Goal: Navigation & Orientation: Find specific page/section

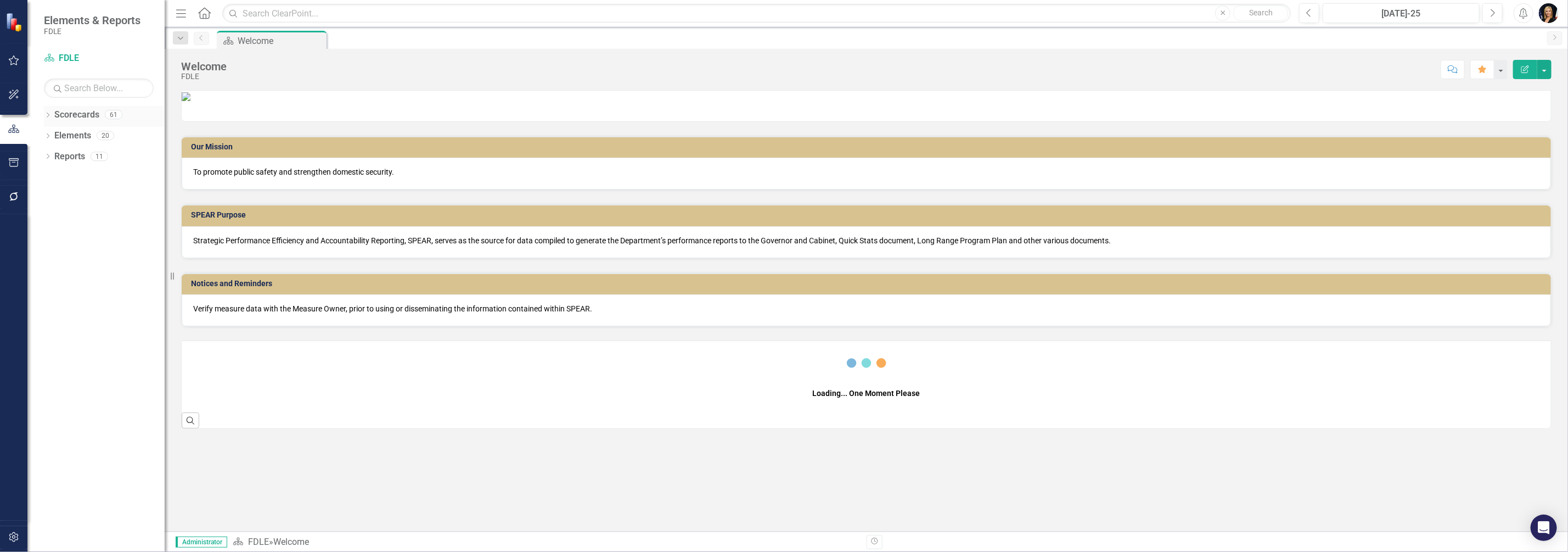
click at [47, 116] on icon "Dropdown" at bounding box center [48, 116] width 7 height 6
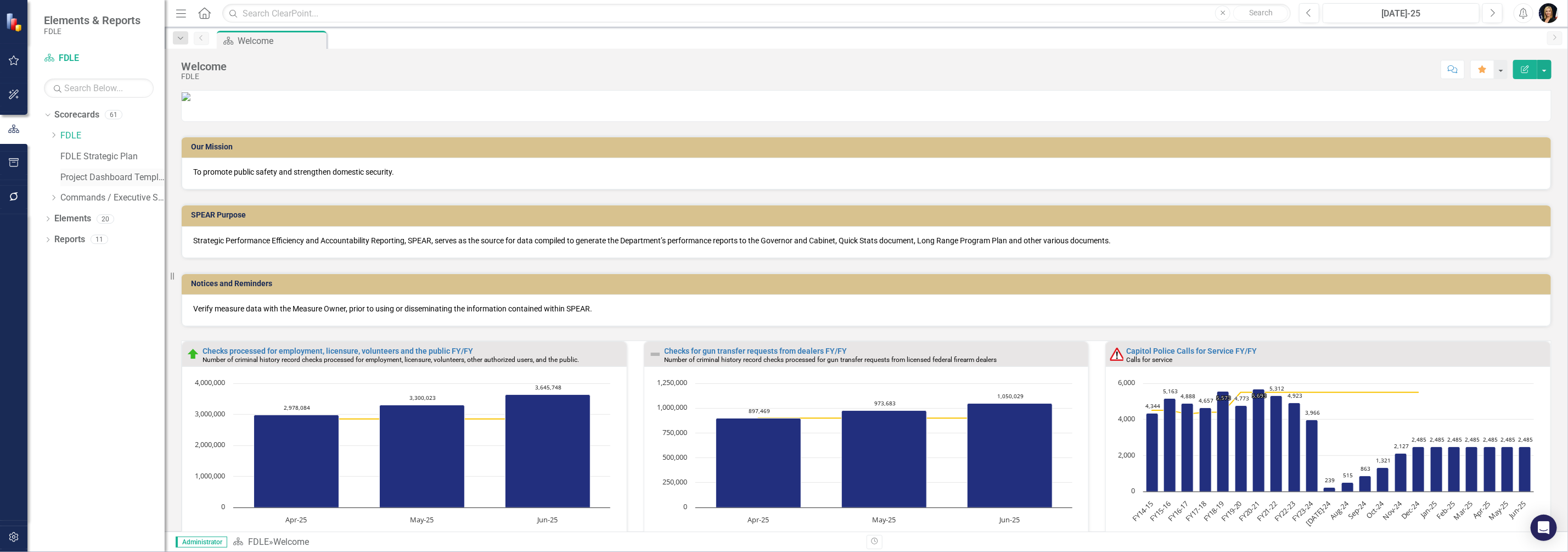
click at [77, 180] on link "Project Dashboard Template" at bounding box center [112, 178] width 104 height 12
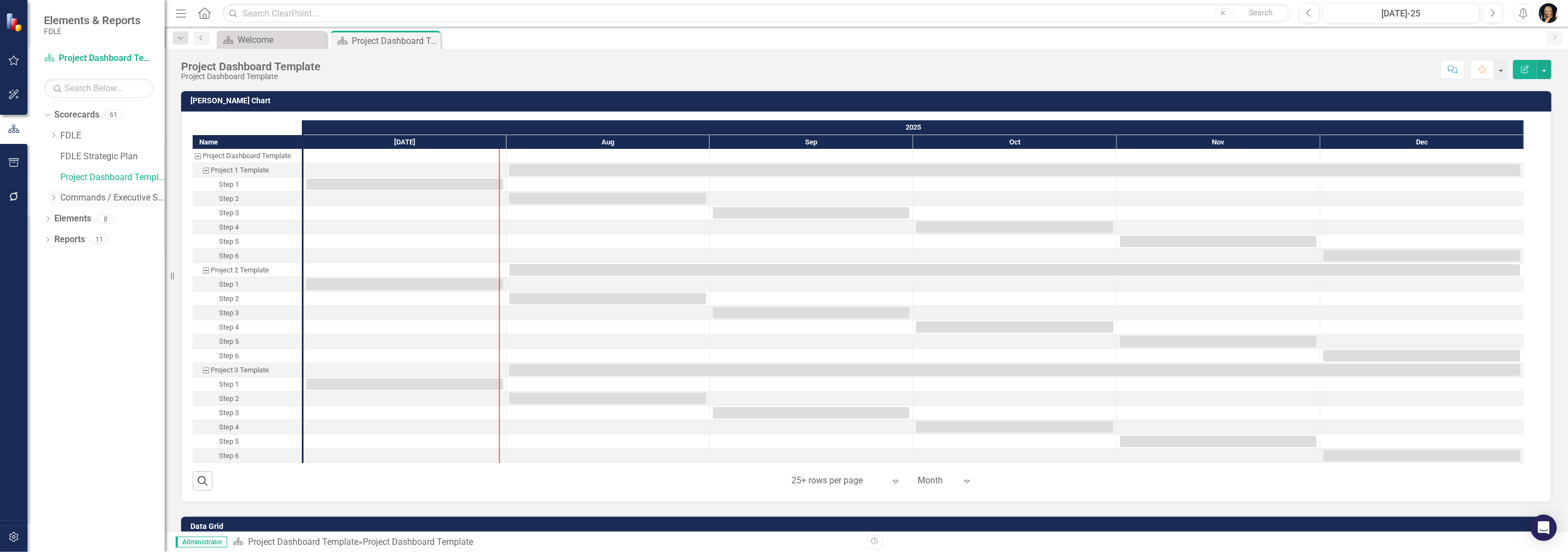
click at [54, 198] on icon "Dropdown" at bounding box center [53, 198] width 8 height 7
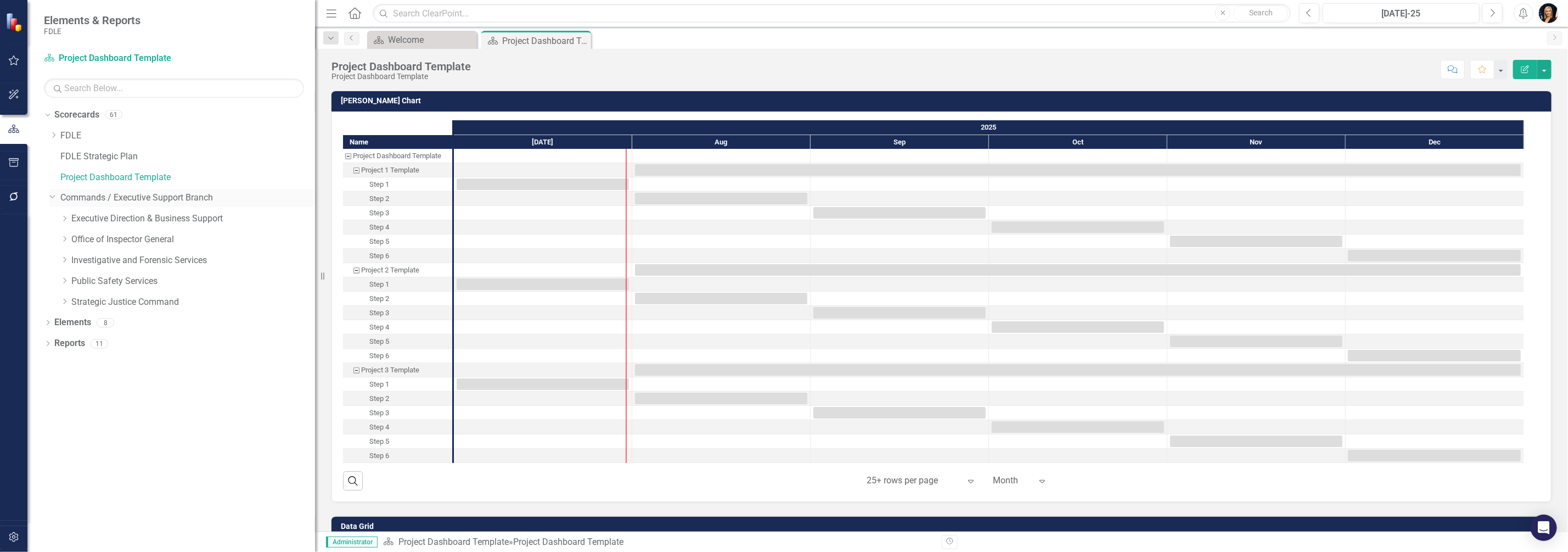
drag, startPoint x: 167, startPoint y: 190, endPoint x: 315, endPoint y: 205, distance: 148.8
click at [315, 205] on div "Resize" at bounding box center [319, 276] width 9 height 552
click at [51, 134] on icon "Dropdown" at bounding box center [53, 135] width 8 height 7
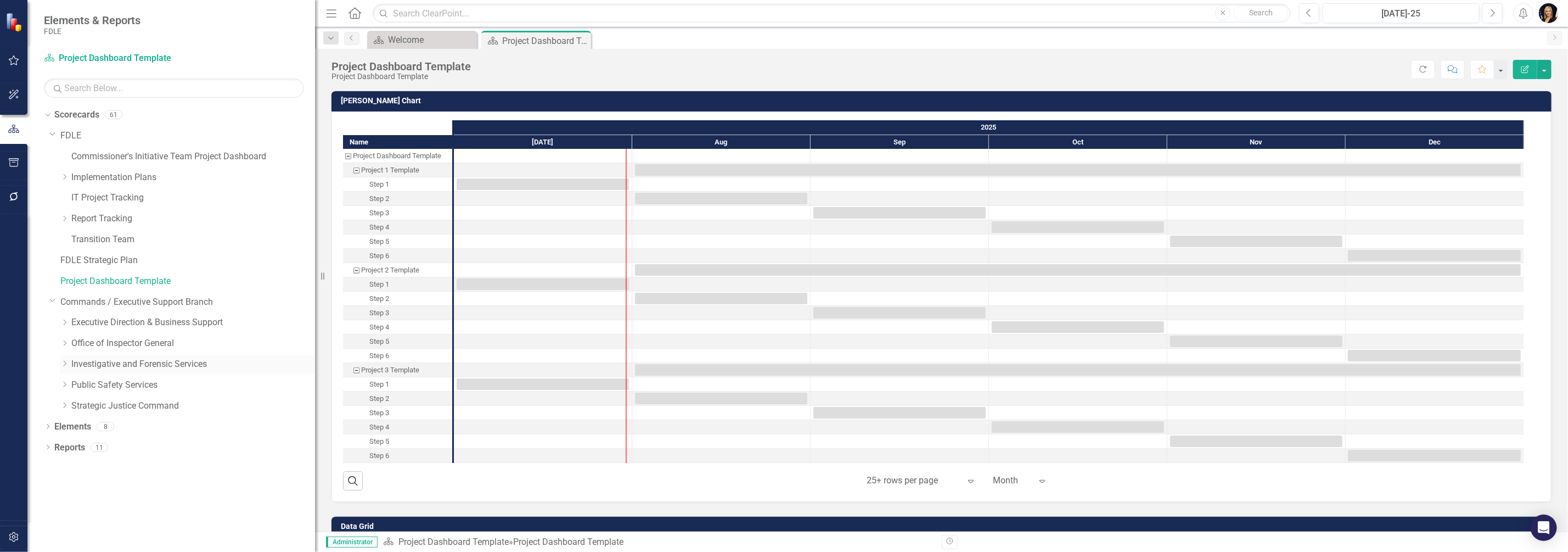
click at [66, 364] on icon "Dropdown" at bounding box center [64, 364] width 8 height 7
click at [76, 403] on icon at bounding box center [76, 405] width 2 height 6
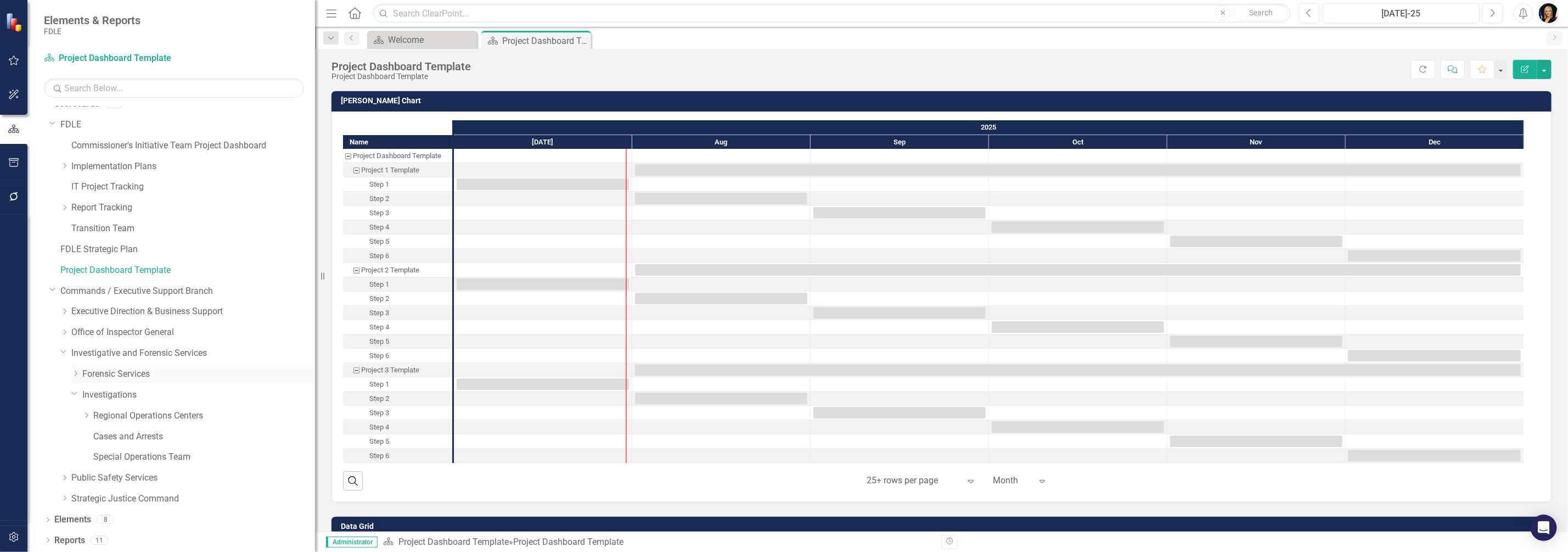
click at [73, 371] on icon "Dropdown" at bounding box center [75, 373] width 8 height 7
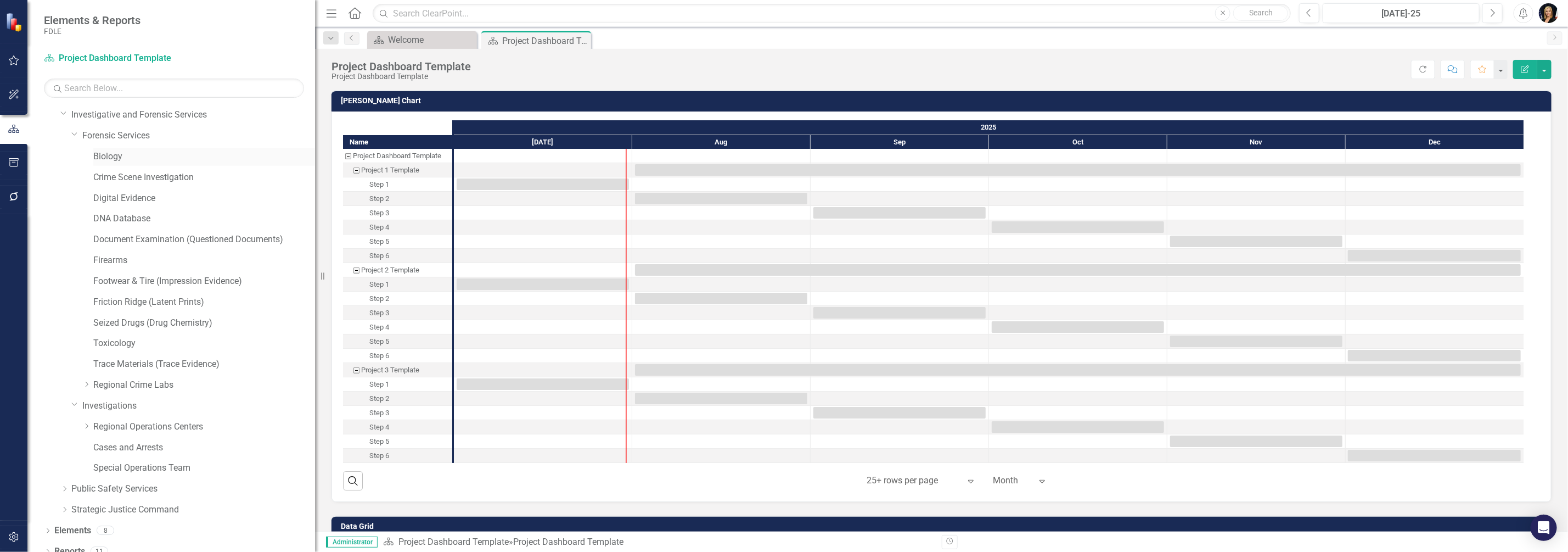
scroll to position [260, 0]
click at [88, 415] on icon at bounding box center [87, 415] width 2 height 6
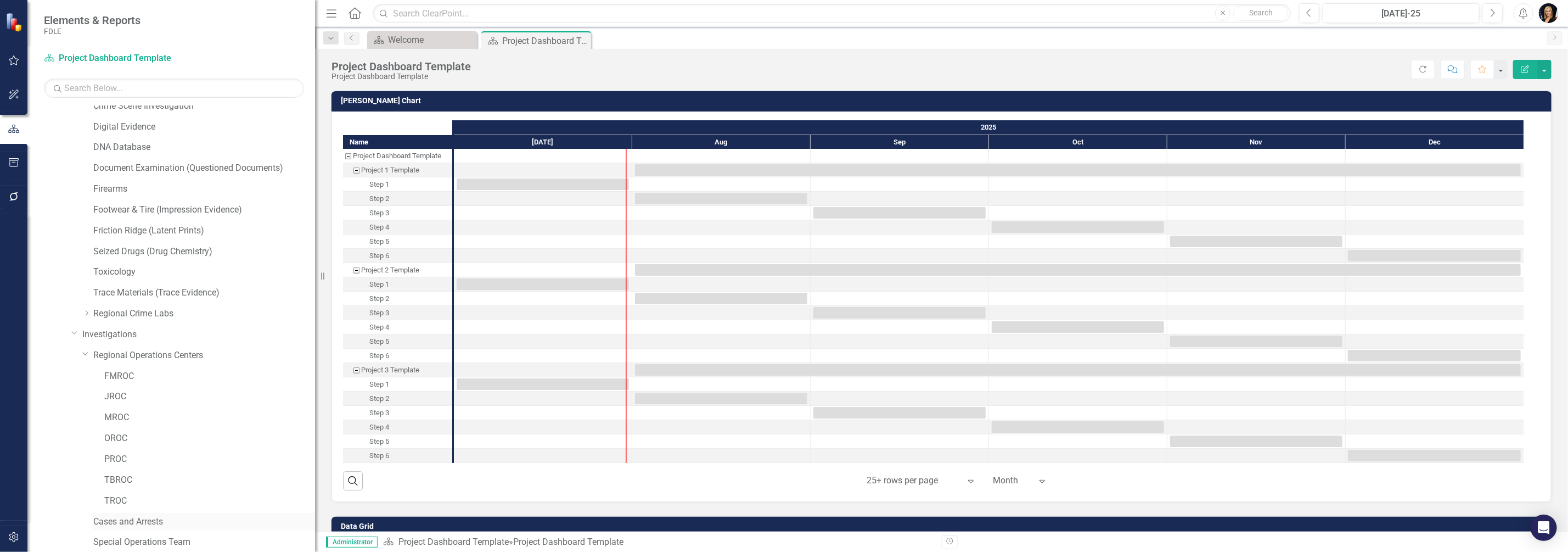
scroll to position [269, 0]
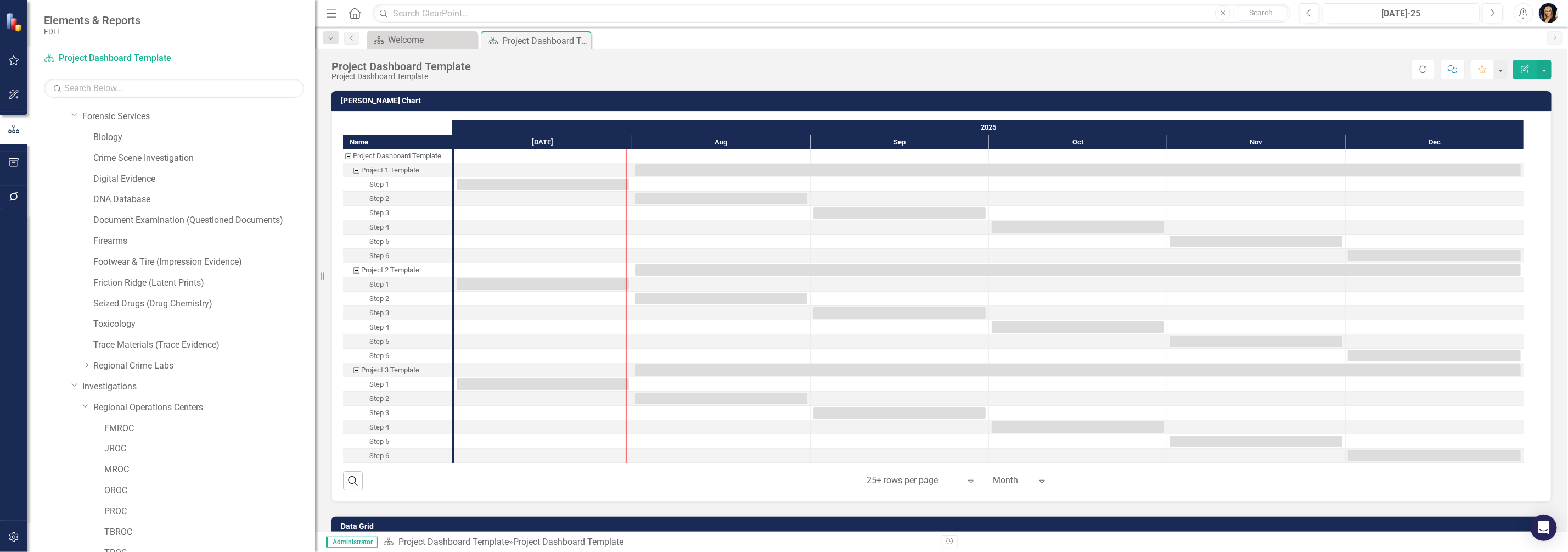
click at [77, 384] on icon "Dropdown" at bounding box center [75, 384] width 7 height 8
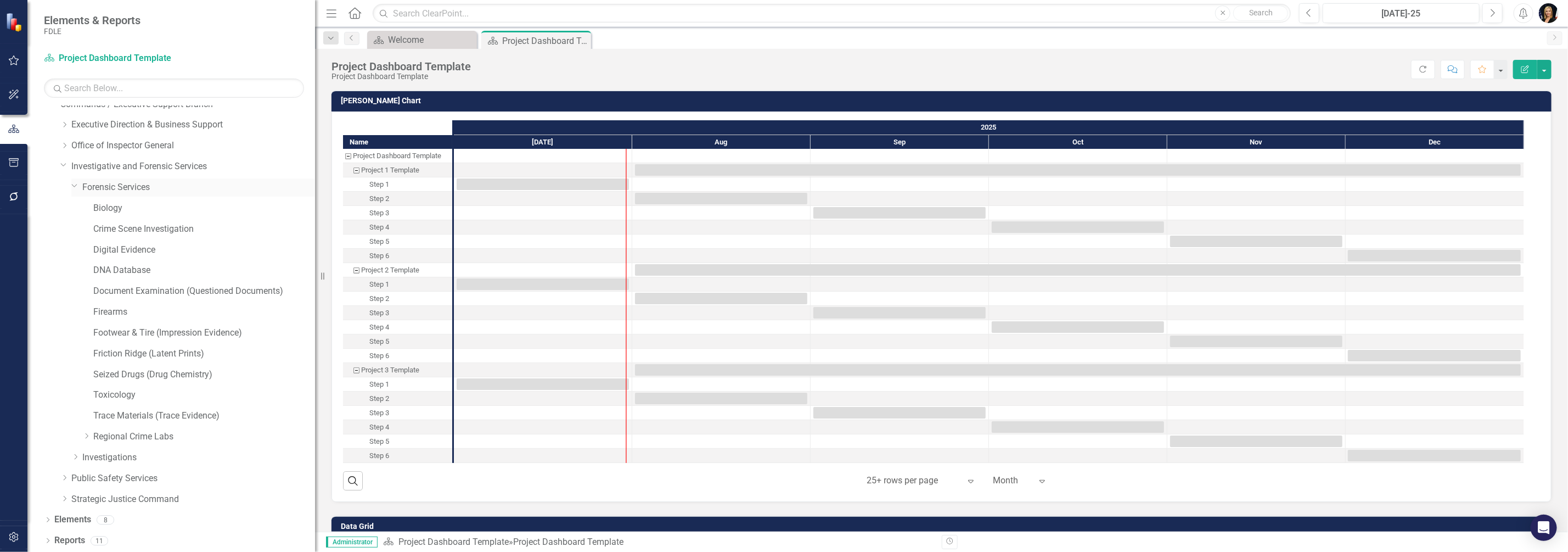
click at [80, 186] on div "Dropdown" at bounding box center [77, 187] width 11 height 6
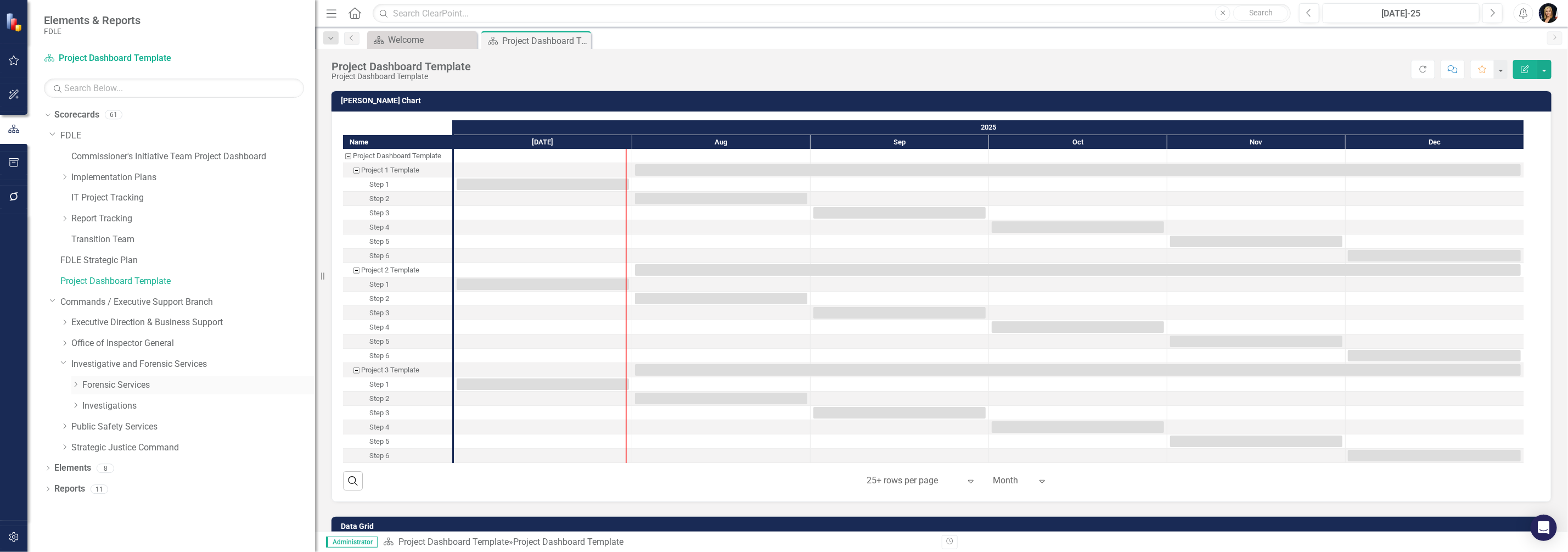
scroll to position [0, 0]
click at [76, 410] on div "Dropdown" at bounding box center [75, 406] width 8 height 9
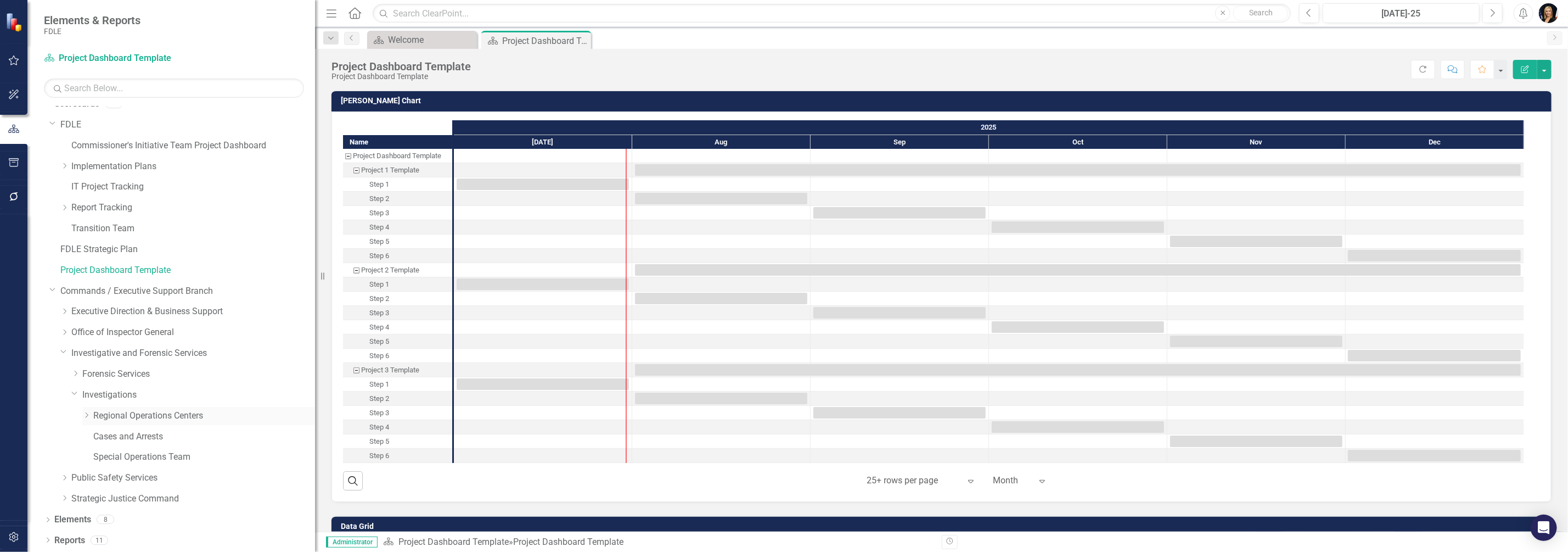
click at [84, 415] on icon "Dropdown" at bounding box center [86, 415] width 8 height 7
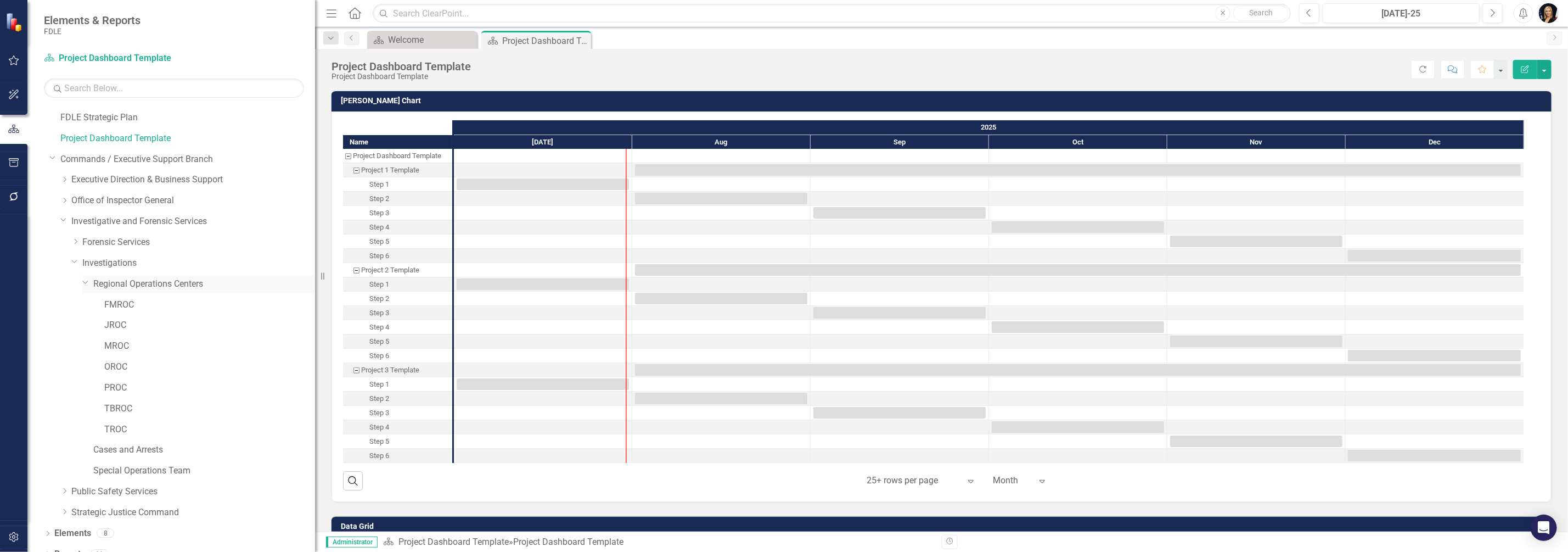
scroll to position [157, 0]
click at [65, 477] on icon "Dropdown" at bounding box center [64, 477] width 8 height 7
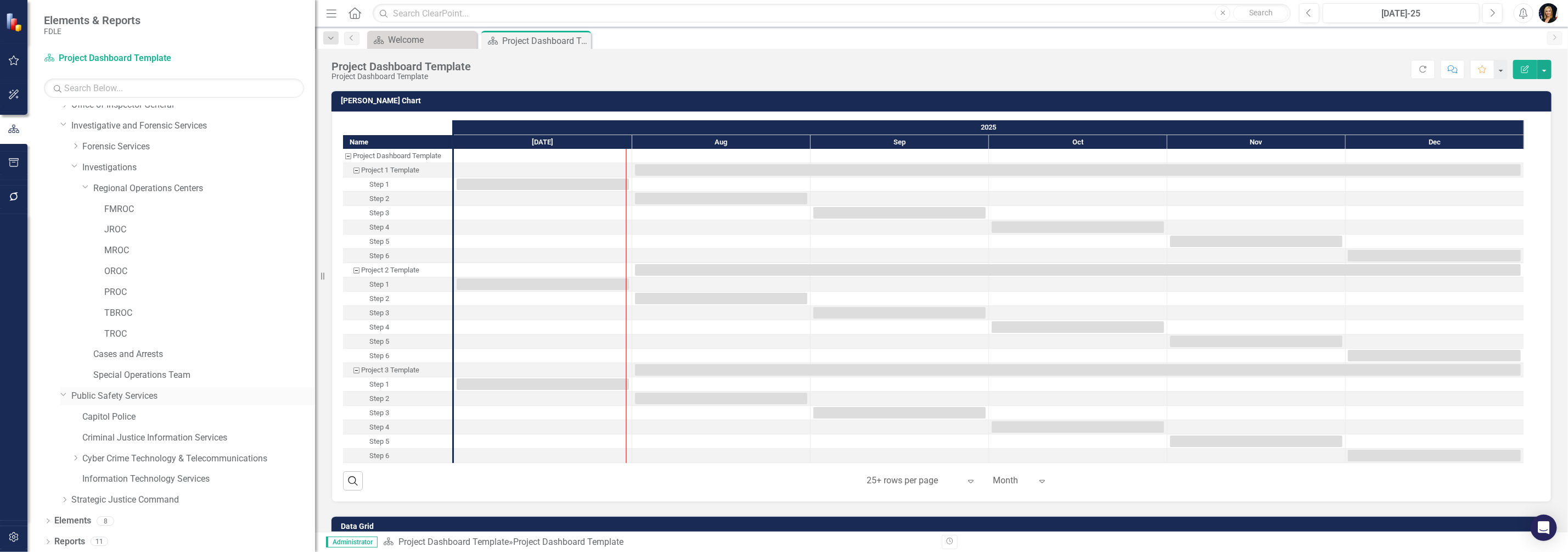
scroll to position [239, 0]
click at [63, 502] on icon "Dropdown" at bounding box center [64, 499] width 8 height 7
click at [75, 458] on icon "Dropdown" at bounding box center [75, 456] width 8 height 7
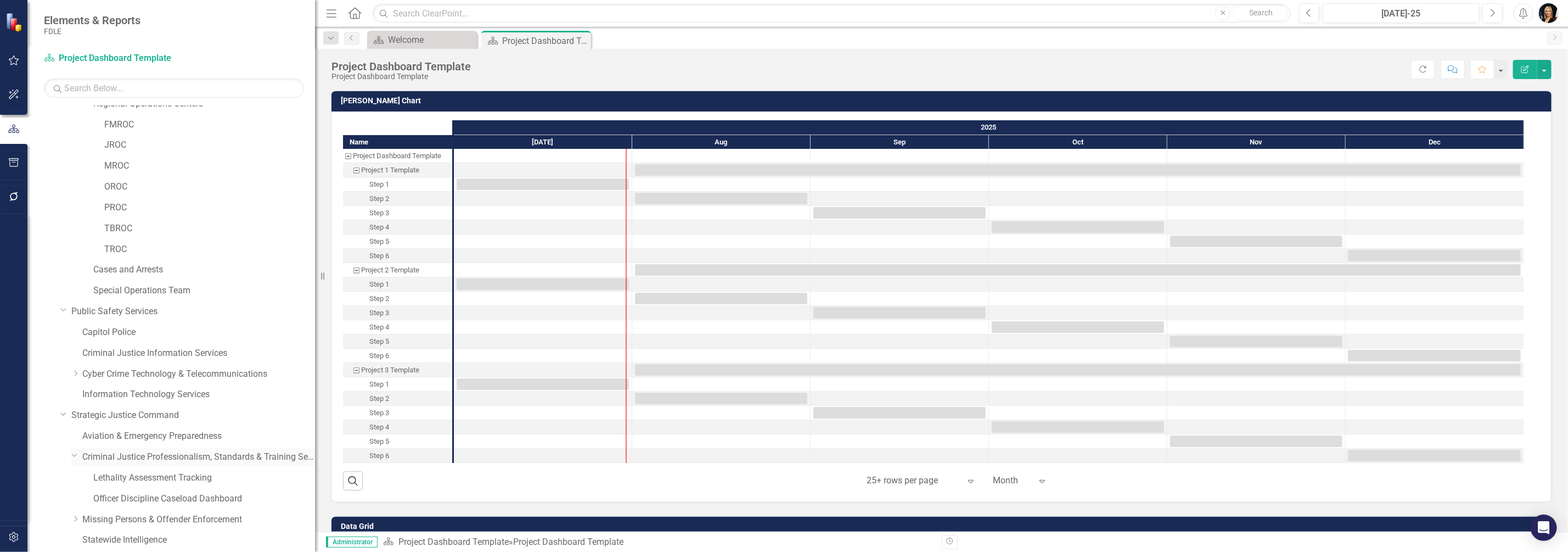
click at [75, 458] on icon "Dropdown" at bounding box center [75, 454] width 7 height 8
click at [74, 478] on icon "Dropdown" at bounding box center [75, 477] width 8 height 7
click at [74, 478] on icon "Dropdown" at bounding box center [75, 476] width 7 height 8
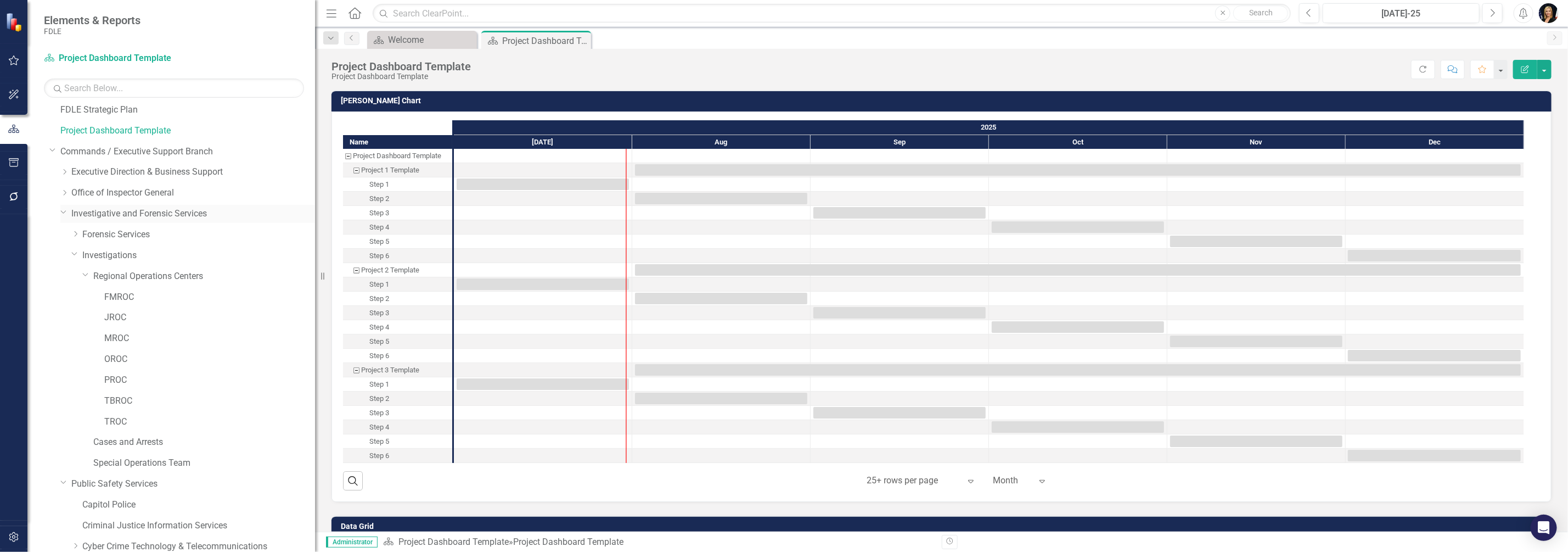
scroll to position [186, 0]
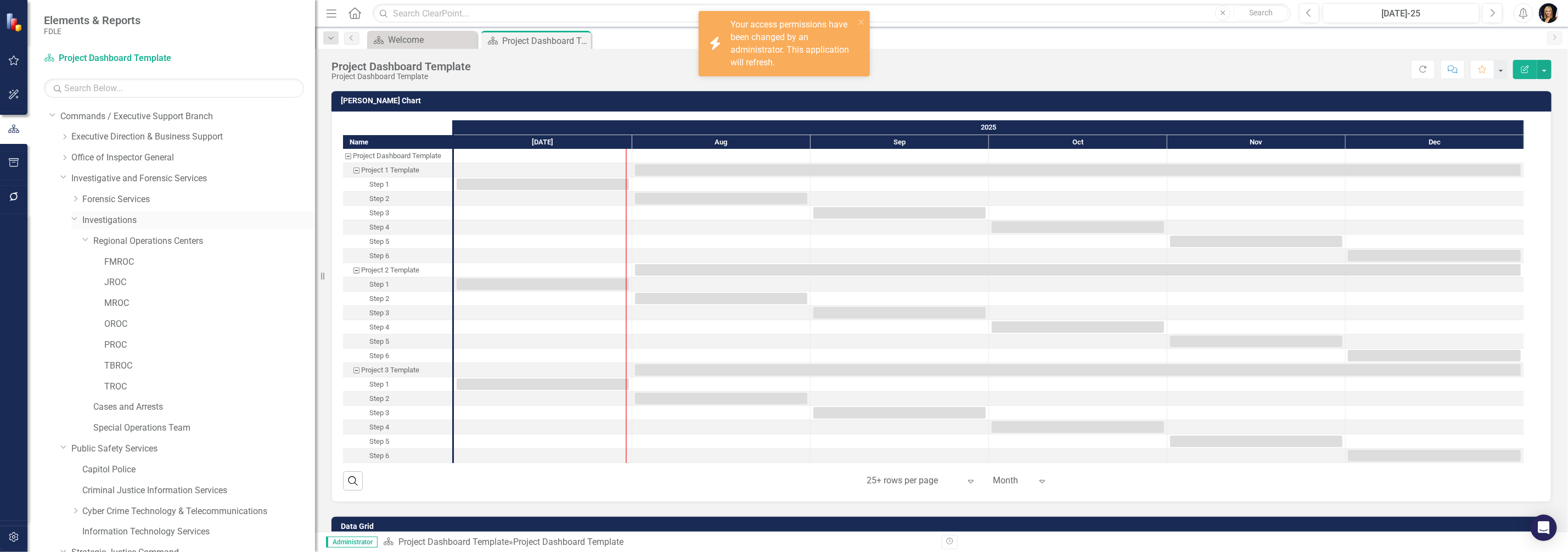
click at [74, 217] on icon "Dropdown" at bounding box center [75, 218] width 7 height 8
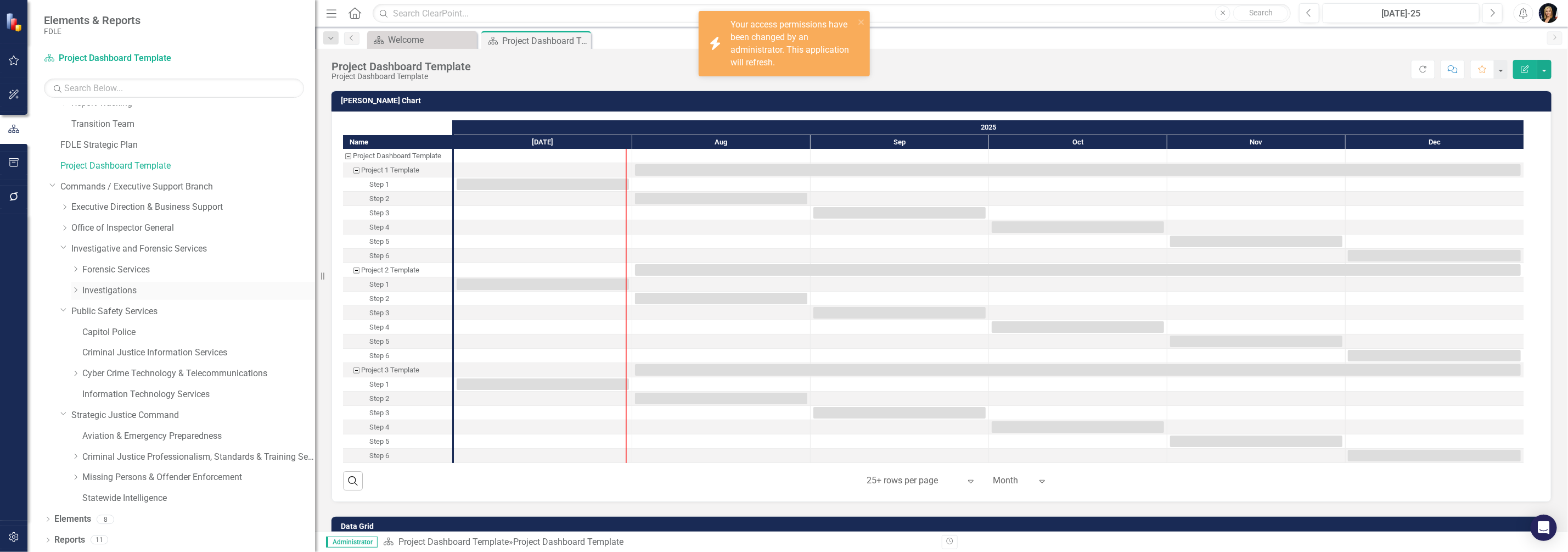
scroll to position [115, 0]
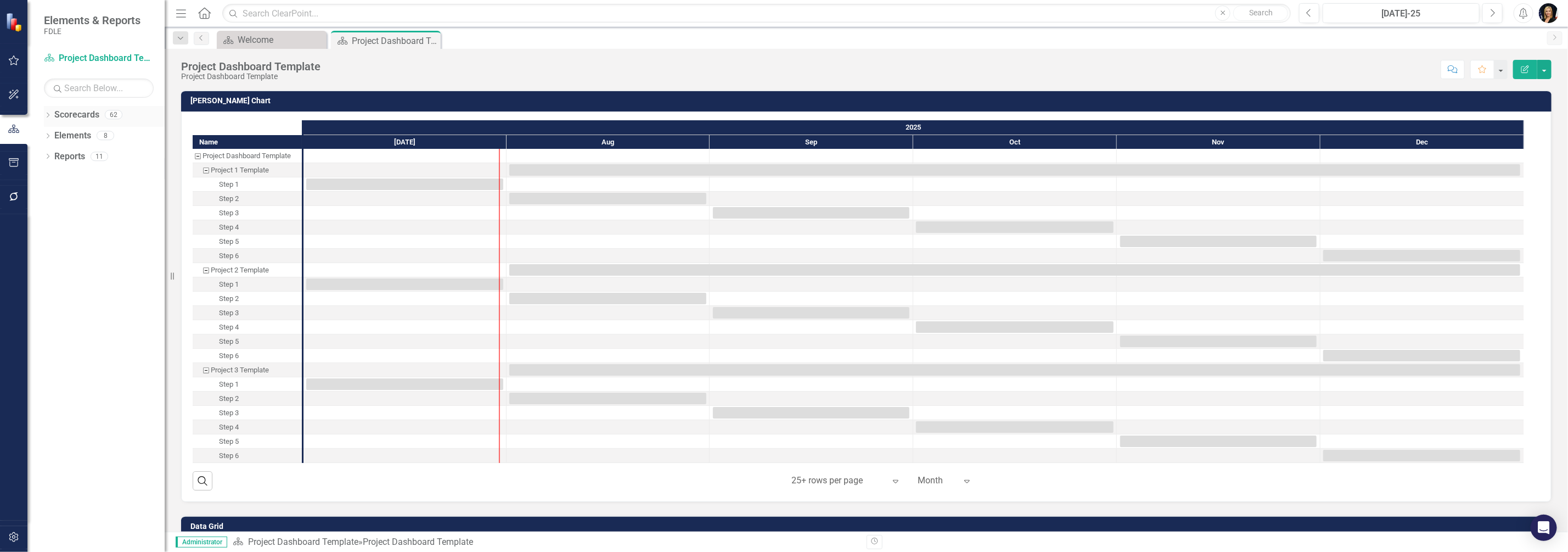
click at [48, 116] on icon "Dropdown" at bounding box center [48, 116] width 7 height 6
click at [54, 198] on icon at bounding box center [54, 198] width 2 height 6
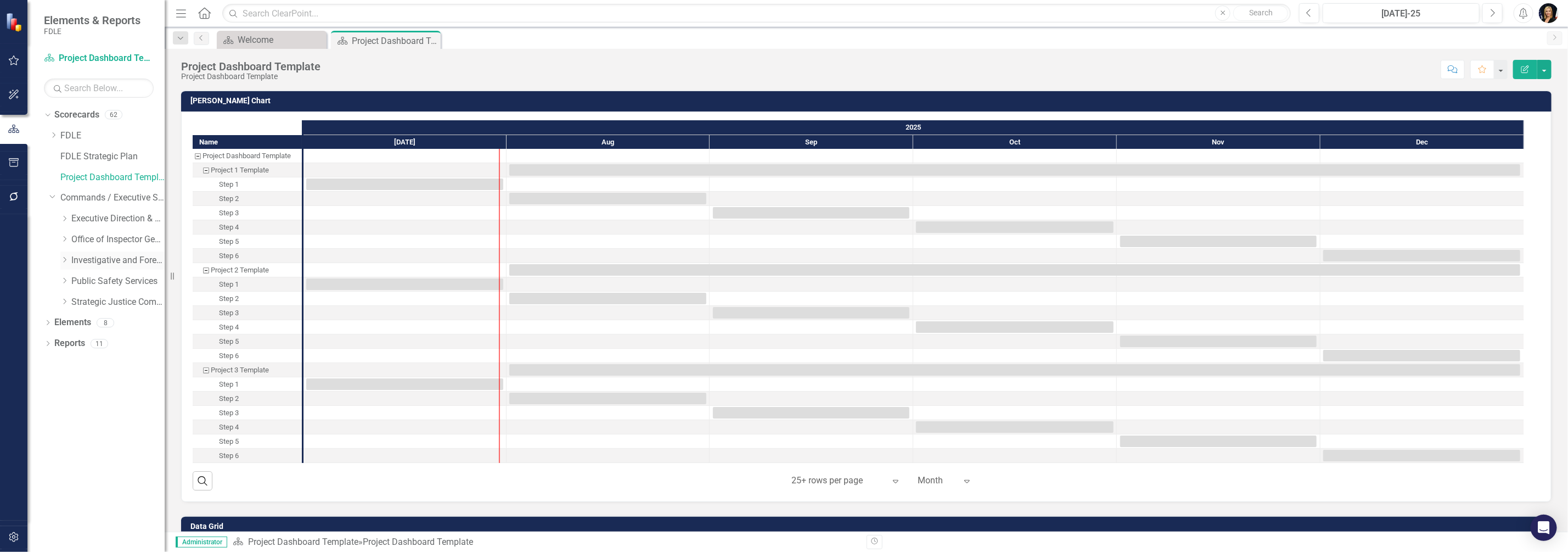
click at [66, 264] on div "Dropdown" at bounding box center [64, 260] width 8 height 9
click at [81, 306] on div "Dropdown Investigations" at bounding box center [118, 302] width 93 height 18
click at [77, 305] on div "Dropdown" at bounding box center [75, 301] width 8 height 9
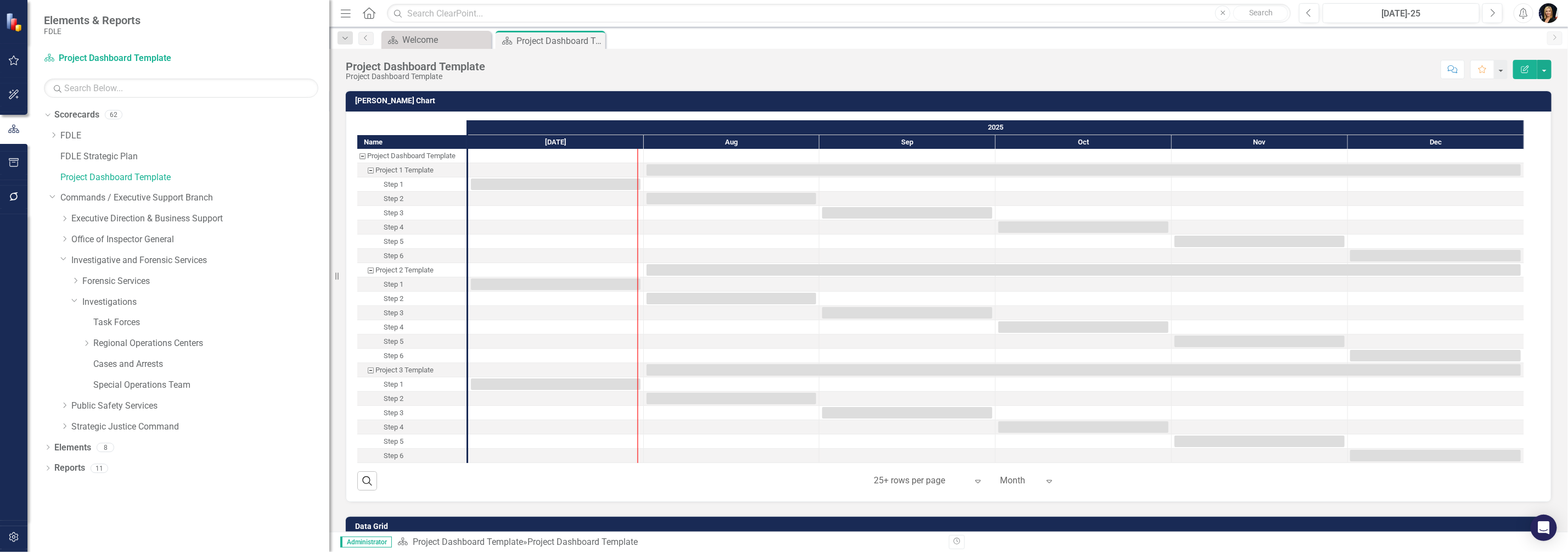
drag, startPoint x: 165, startPoint y: 313, endPoint x: 453, endPoint y: 325, distance: 288.2
click at [460, 321] on div "Elements & Reports FDLE Scorecard Project Dashboard Template Search Dropdown Sc…" at bounding box center [784, 276] width 1568 height 552
click at [87, 342] on icon "Dropdown" at bounding box center [86, 343] width 8 height 7
click at [117, 367] on link "FMROC" at bounding box center [217, 364] width 225 height 12
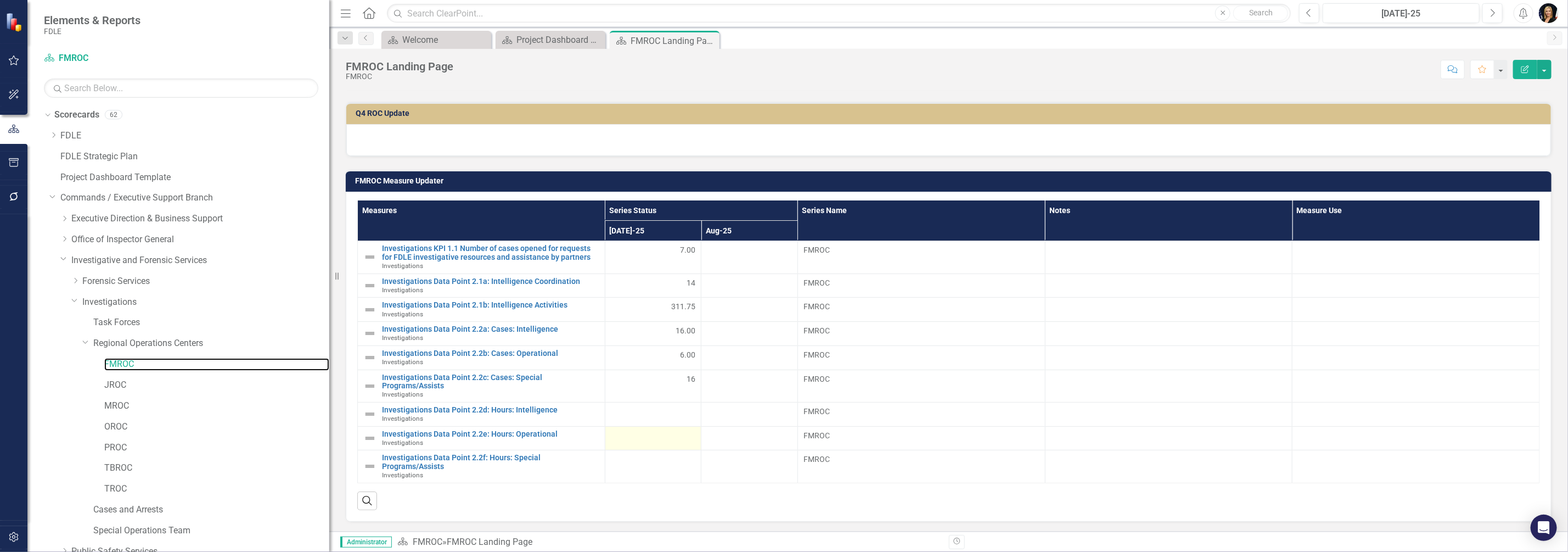
scroll to position [324, 0]
